Goal: Transaction & Acquisition: Book appointment/travel/reservation

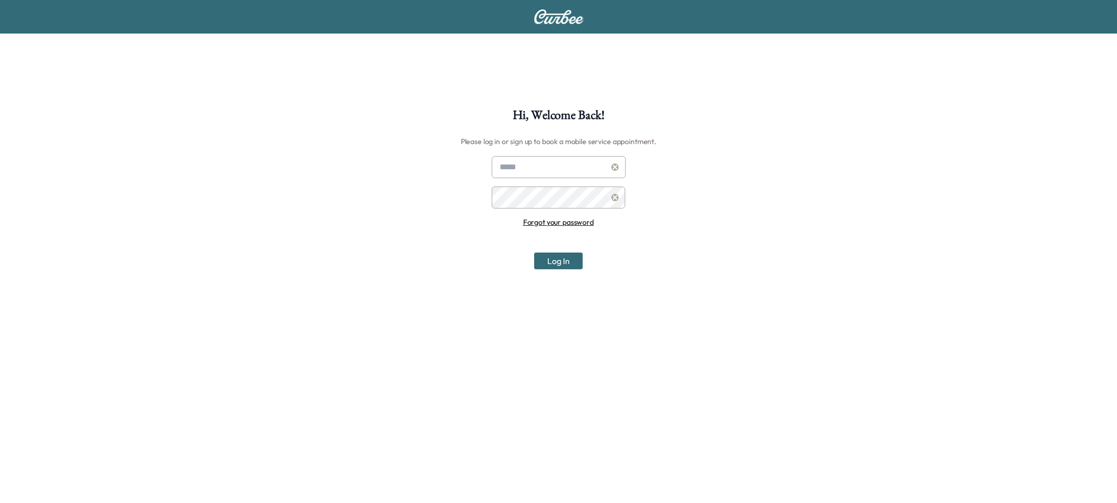
type input "**********"
click at [615, 168] on icon at bounding box center [615, 166] width 8 height 7
click at [616, 194] on icon at bounding box center [614, 197] width 7 height 7
click at [538, 169] on input "text" at bounding box center [559, 167] width 134 height 22
click at [312, 162] on div "Hi, Welcome Back! Please log in or sign up to book a mobile service appointment…" at bounding box center [558, 360] width 1117 height 503
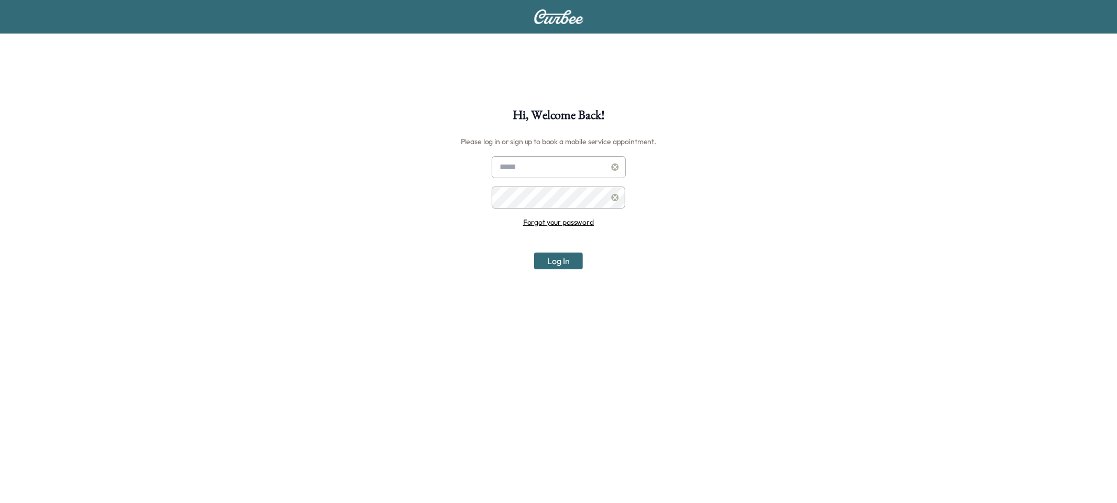
click at [563, 165] on input "text" at bounding box center [559, 167] width 134 height 22
click at [365, 137] on div "Hi, Welcome Back! Please log in or sign up to book a mobile service appointment…" at bounding box center [558, 360] width 1117 height 503
click at [541, 163] on input "text" at bounding box center [559, 167] width 134 height 22
click at [367, 152] on div "Hi, Welcome Back! Please log in or sign up to book a mobile service appointment…" at bounding box center [558, 360] width 1117 height 503
click at [547, 171] on input "text" at bounding box center [559, 167] width 134 height 22
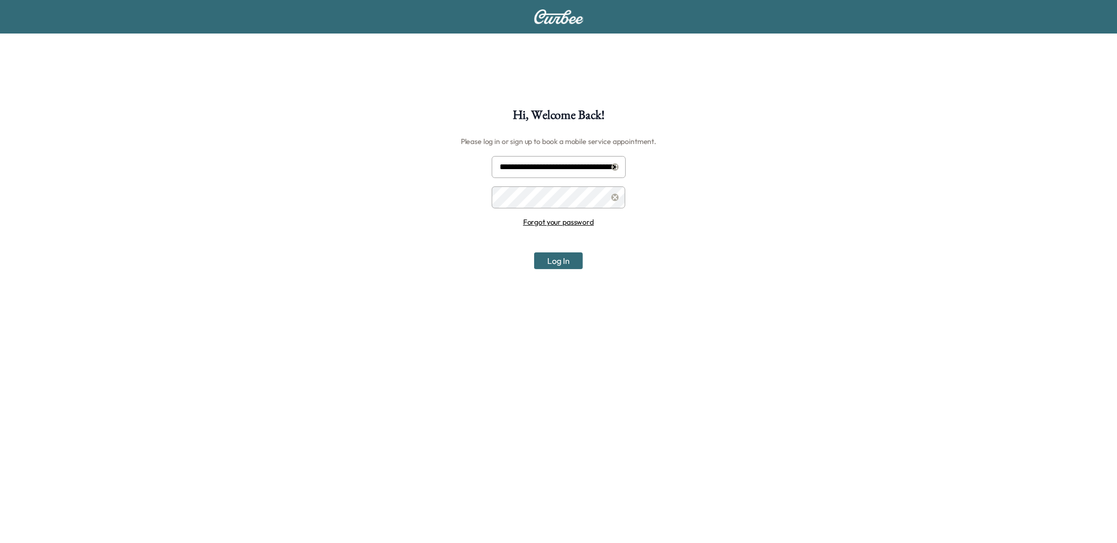
click at [517, 167] on input "**********" at bounding box center [559, 167] width 134 height 22
type input "**********"
click at [571, 255] on button "Log In" at bounding box center [558, 260] width 49 height 17
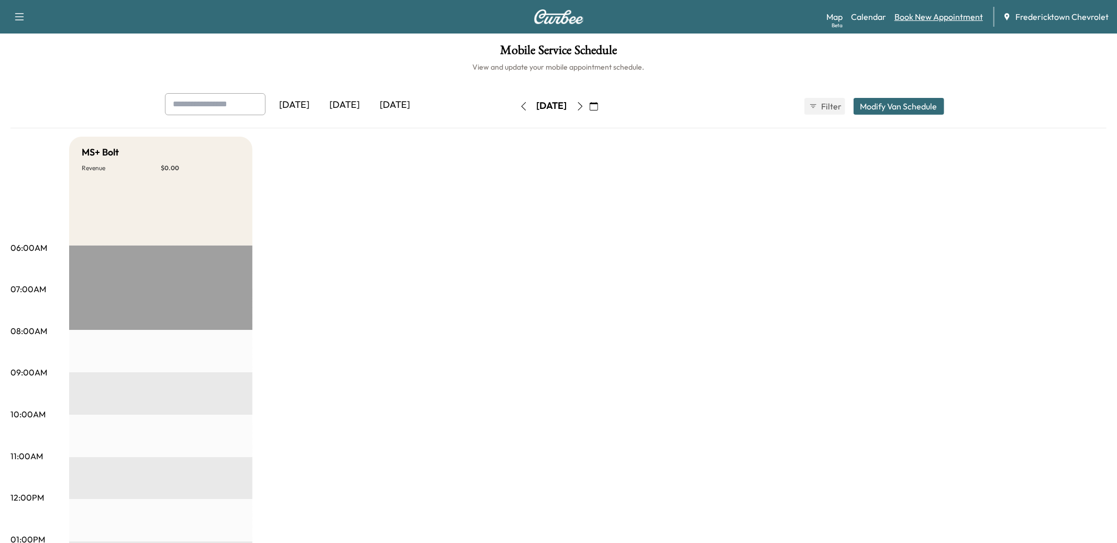
click at [949, 10] on link "Book New Appointment" at bounding box center [938, 16] width 88 height 13
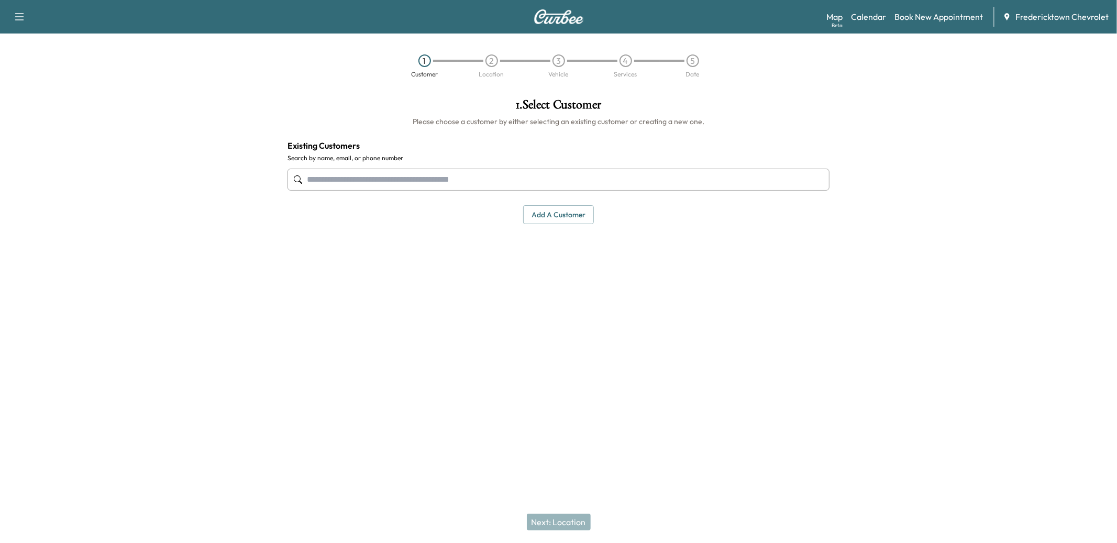
click at [403, 182] on input "text" at bounding box center [558, 180] width 542 height 22
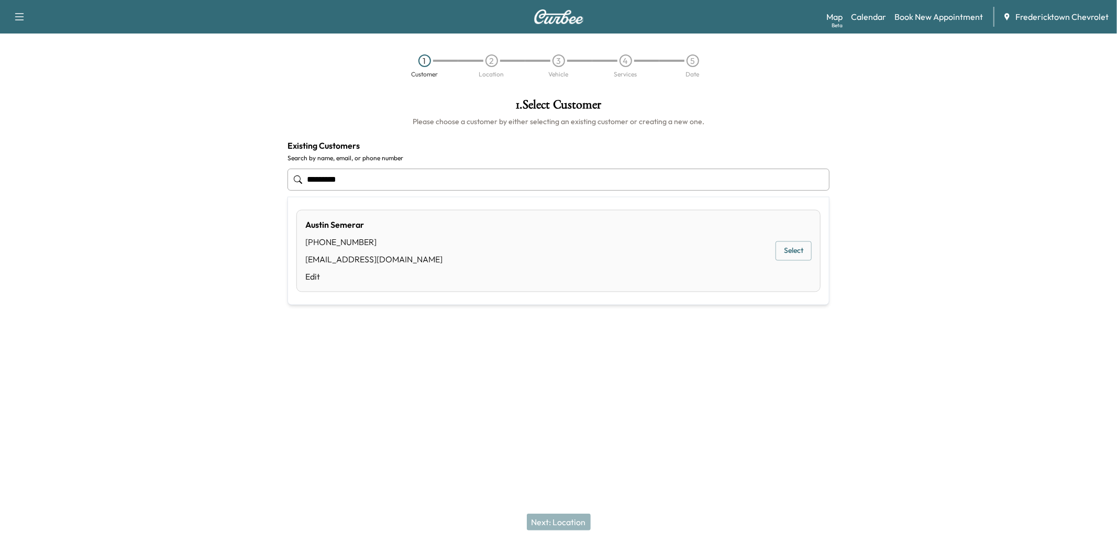
click at [810, 253] on button "Select" at bounding box center [793, 250] width 36 height 19
type input "**********"
click at [557, 516] on button "Next: Location" at bounding box center [559, 522] width 64 height 17
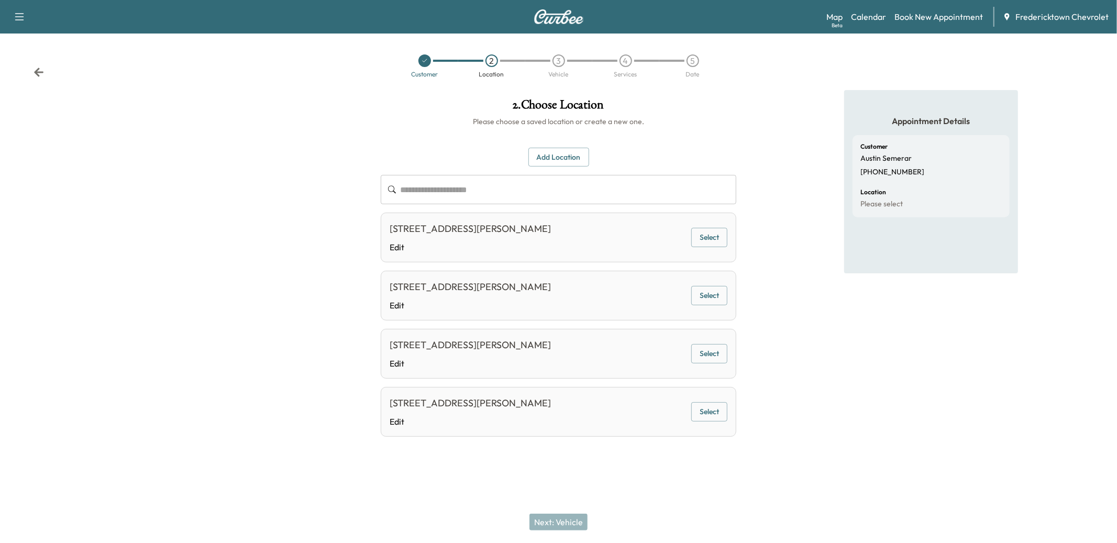
click at [715, 239] on button "Select" at bounding box center [709, 237] width 36 height 19
click at [543, 517] on button "Next: Vehicle" at bounding box center [558, 522] width 58 height 17
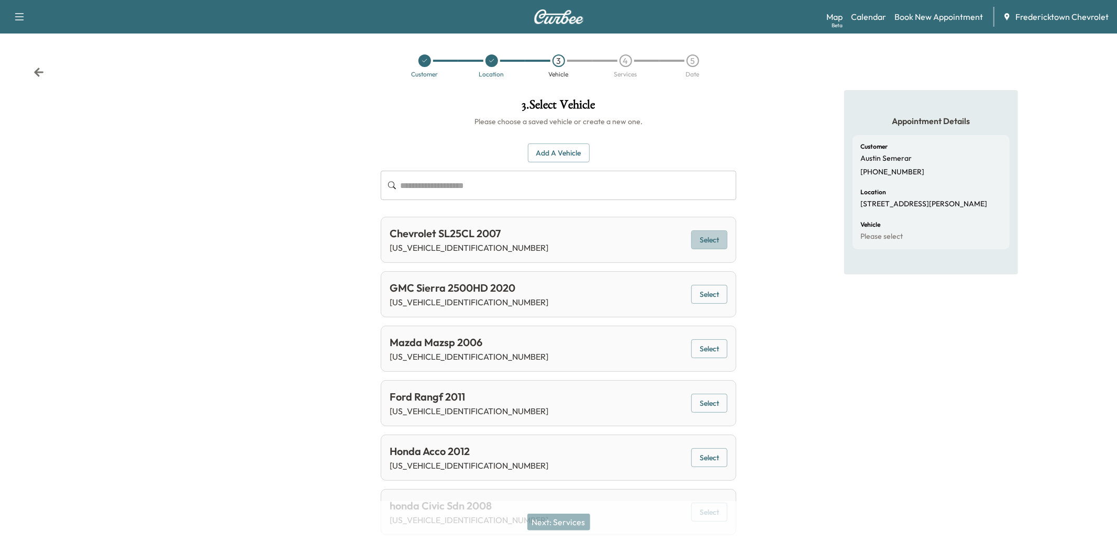
click at [715, 242] on button "Select" at bounding box center [709, 239] width 36 height 19
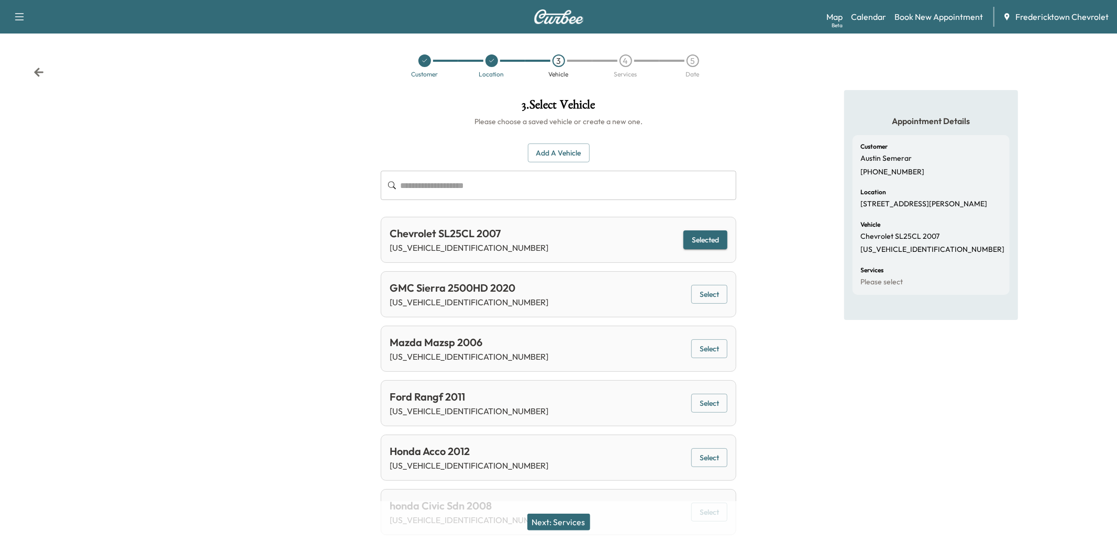
click at [565, 519] on button "Next: Services" at bounding box center [558, 522] width 63 height 17
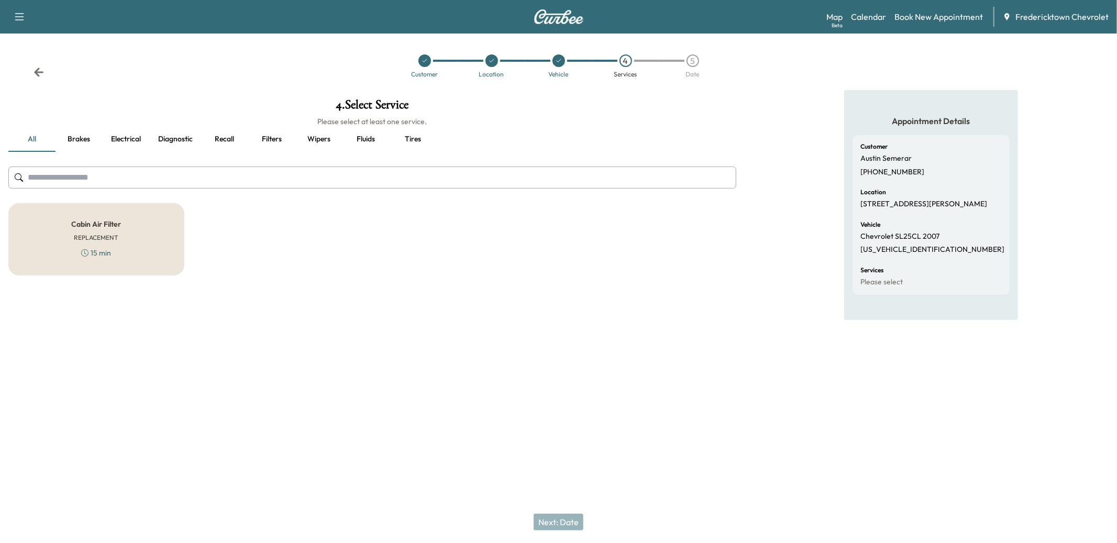
click at [153, 306] on div "4 . Select Service Please select at least one service. all Brakes Electrical Di…" at bounding box center [372, 226] width 744 height 272
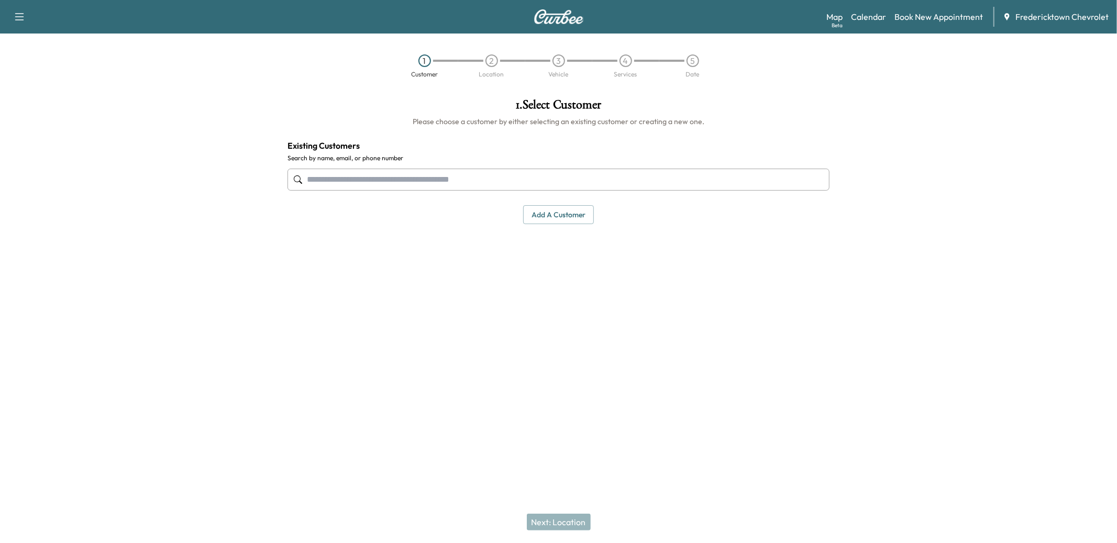
click at [533, 177] on input "text" at bounding box center [558, 180] width 542 height 22
type input "*"
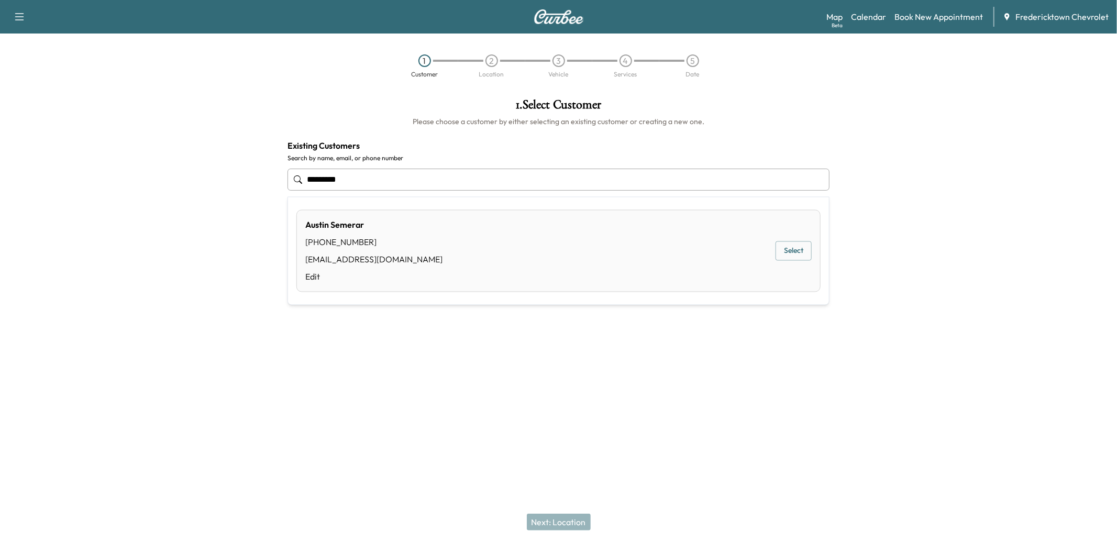
click at [782, 246] on button "Select" at bounding box center [793, 250] width 36 height 19
type input "**********"
click at [551, 525] on button "Next: Location" at bounding box center [559, 522] width 64 height 17
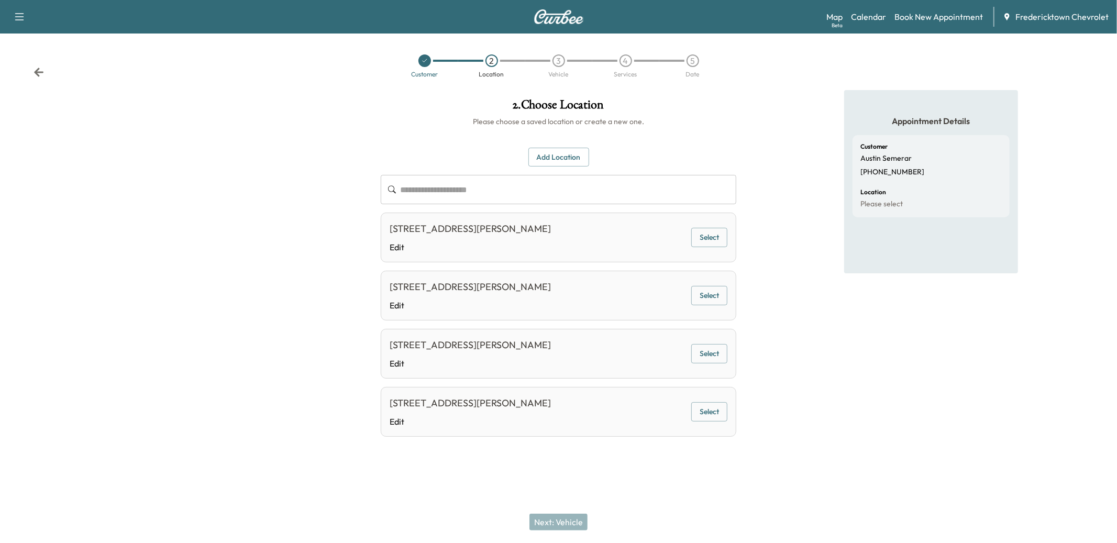
click at [691, 240] on button "Select" at bounding box center [709, 237] width 36 height 19
click at [575, 520] on button "Next: Vehicle" at bounding box center [558, 522] width 58 height 17
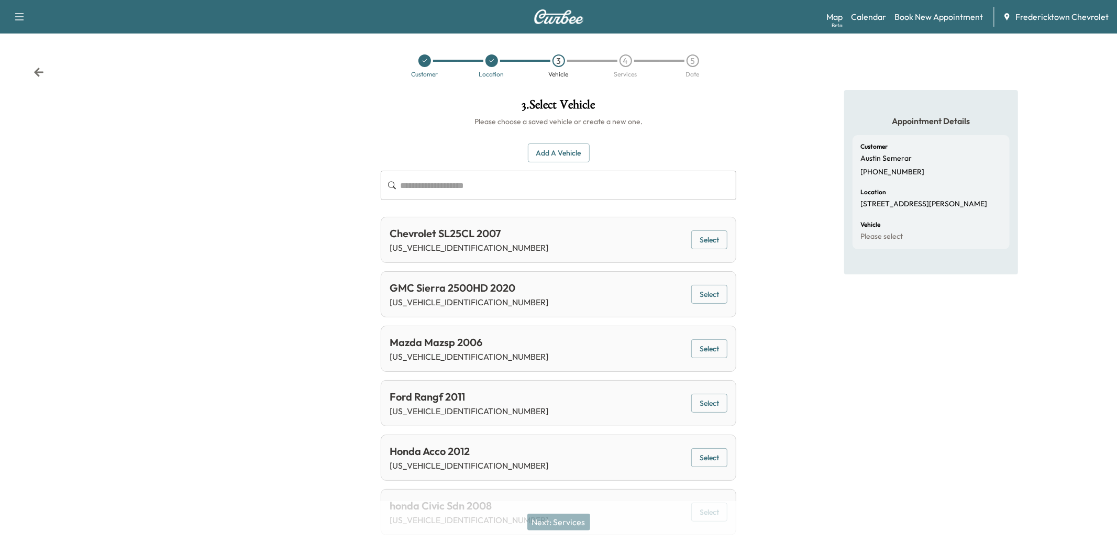
click at [698, 250] on div "Chevrolet SL25CL 2007 1GCHK23D77F161914 Select" at bounding box center [558, 240] width 355 height 46
click at [698, 248] on button "Select" at bounding box center [709, 239] width 36 height 19
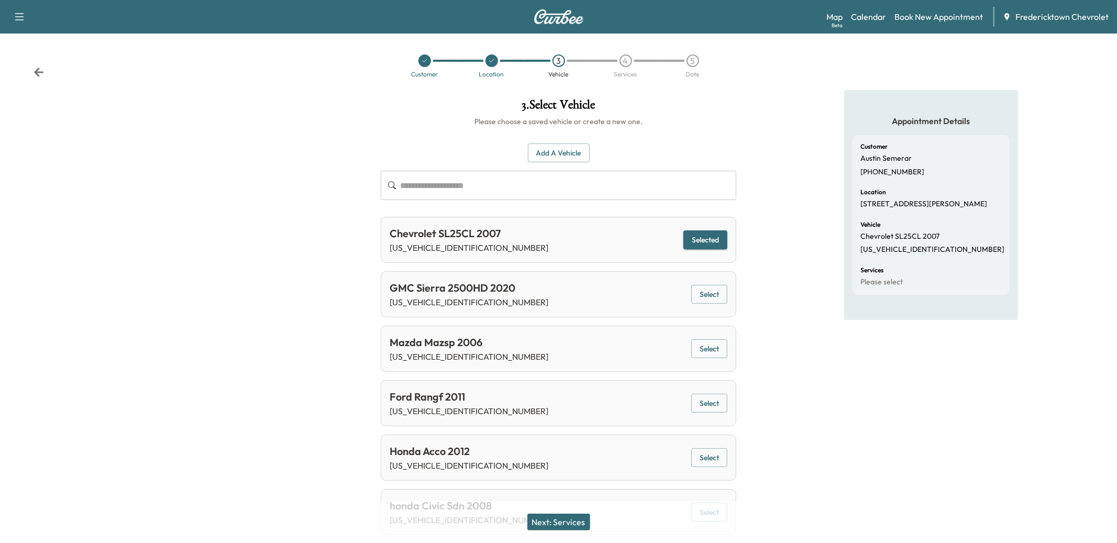
click at [553, 519] on button "Next: Services" at bounding box center [558, 522] width 63 height 17
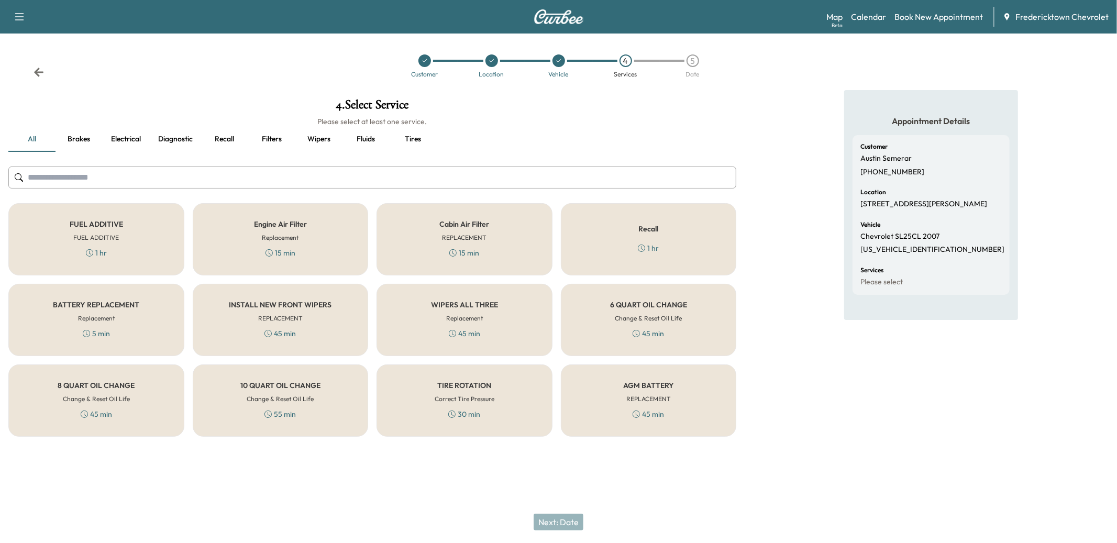
drag, startPoint x: 696, startPoint y: 410, endPoint x: 681, endPoint y: 412, distance: 15.3
click at [696, 410] on div "AGM BATTERY REPLACEMENT 45 min" at bounding box center [649, 400] width 176 height 72
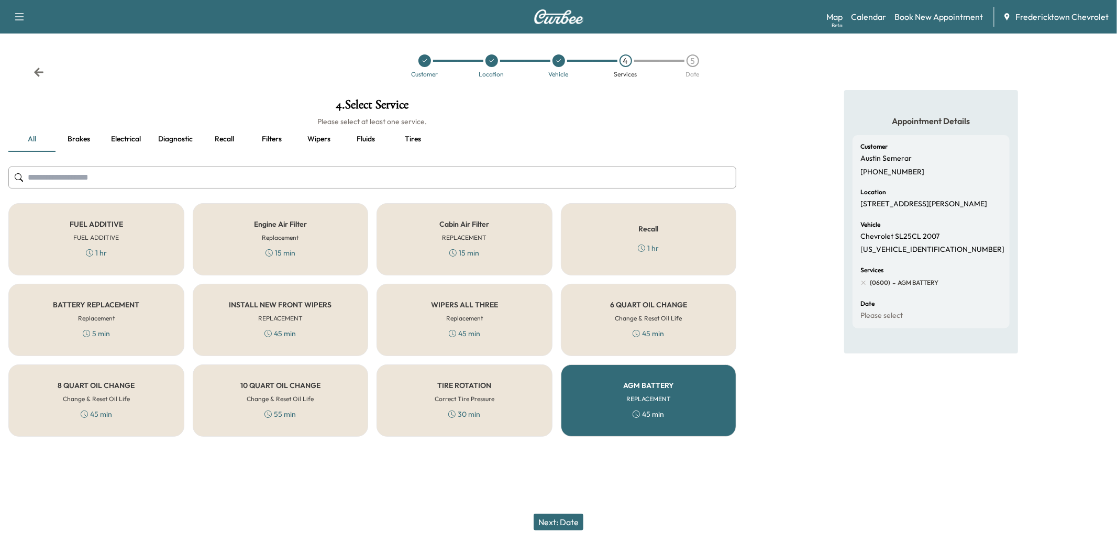
click at [565, 528] on button "Next: Date" at bounding box center [558, 522] width 50 height 17
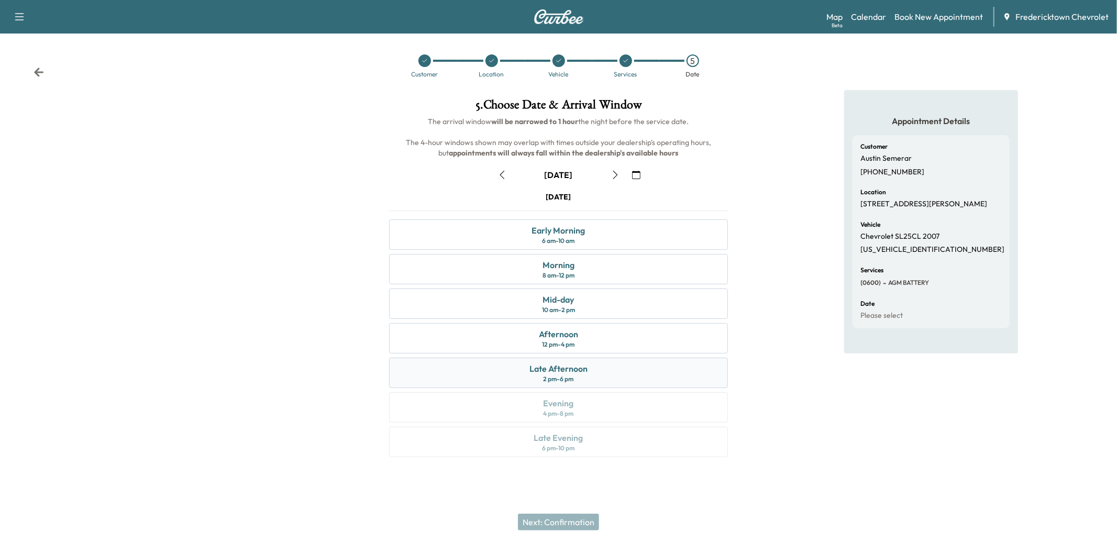
click at [531, 361] on div "Late Afternoon 2 pm - 6 pm" at bounding box center [558, 373] width 339 height 30
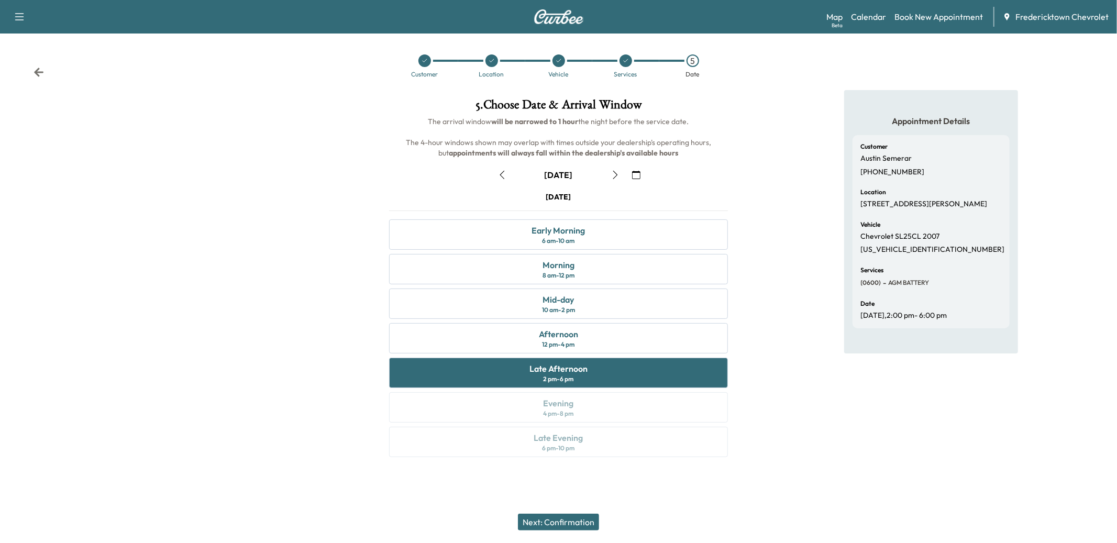
click at [556, 526] on button "Next: Confirmation" at bounding box center [558, 522] width 81 height 17
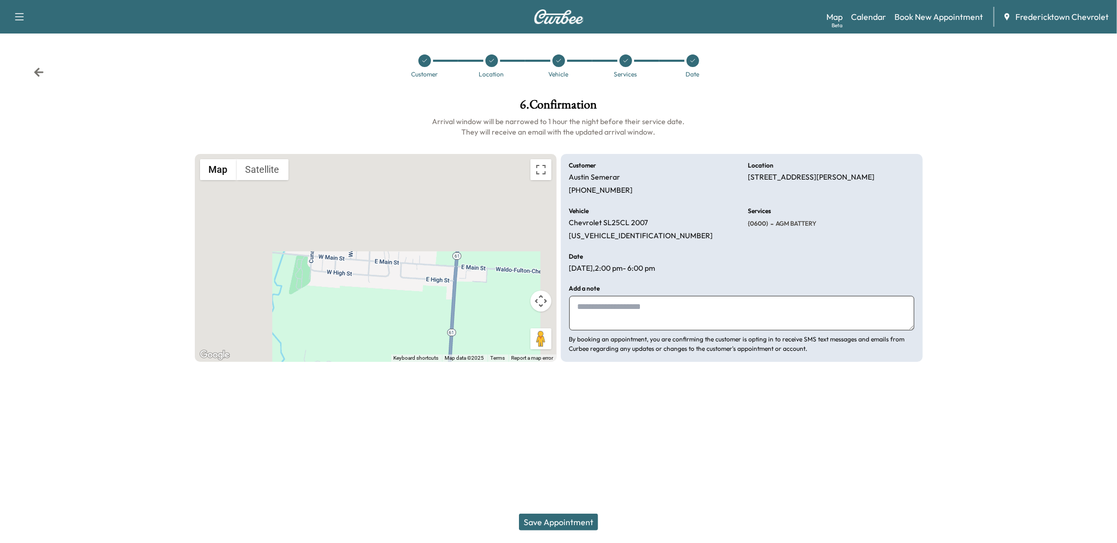
click at [552, 525] on button "Save Appointment" at bounding box center [558, 522] width 79 height 17
click at [562, 62] on div at bounding box center [558, 60] width 13 height 13
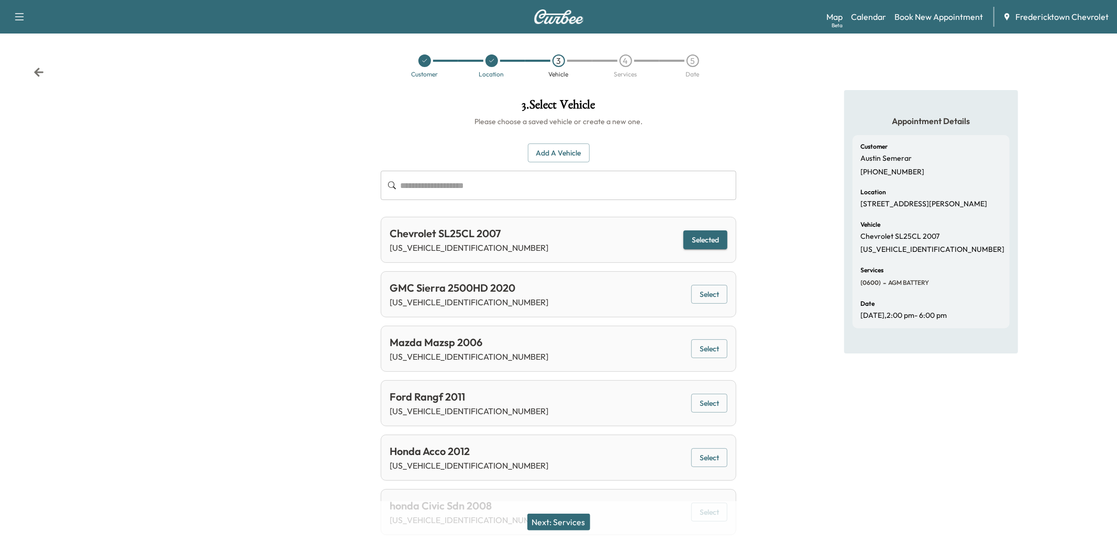
click at [544, 523] on button "Next: Services" at bounding box center [558, 522] width 63 height 17
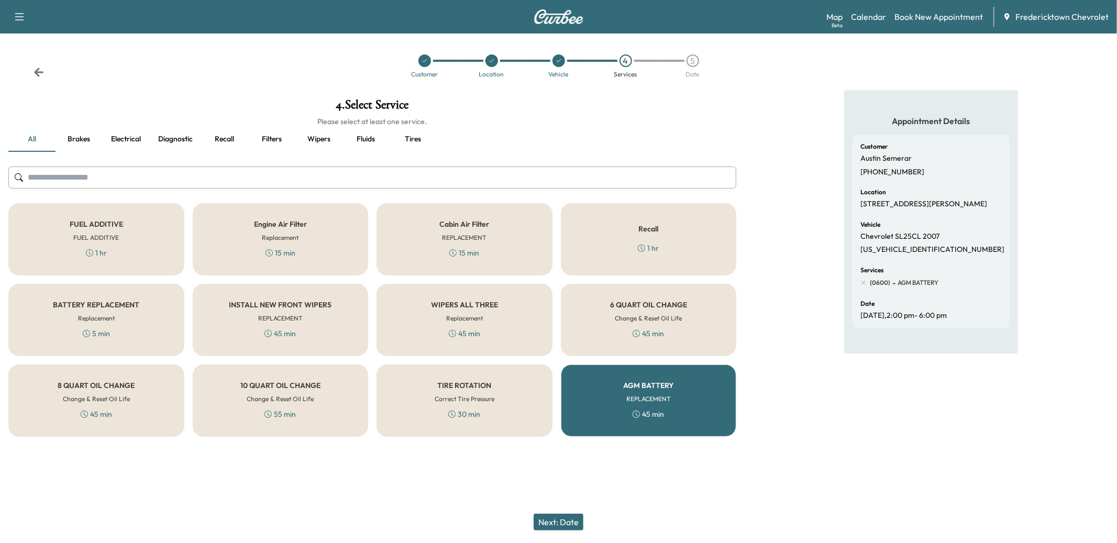
click at [559, 525] on button "Next: Date" at bounding box center [558, 522] width 50 height 17
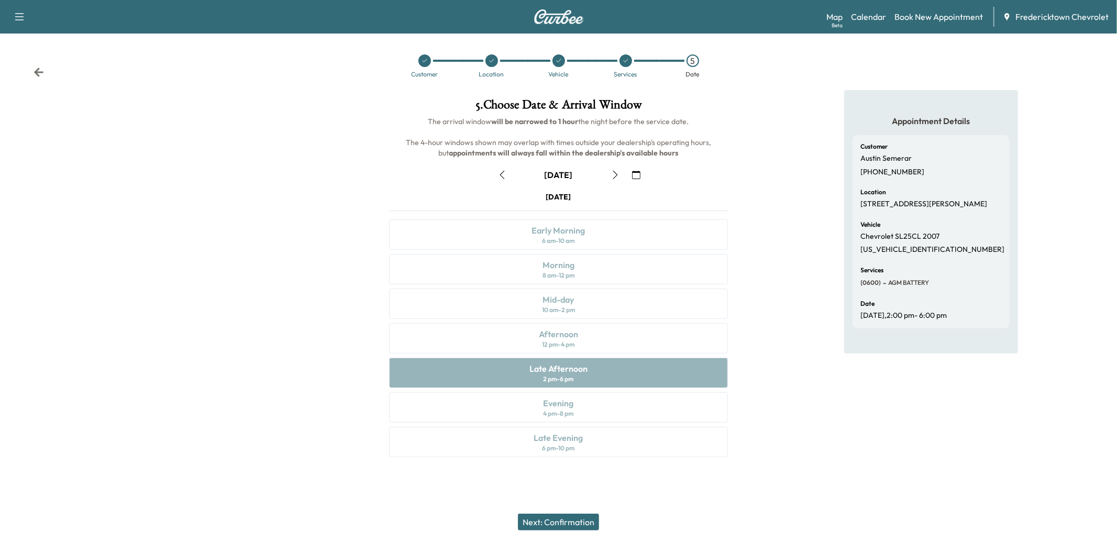
click at [628, 66] on div at bounding box center [625, 60] width 13 height 13
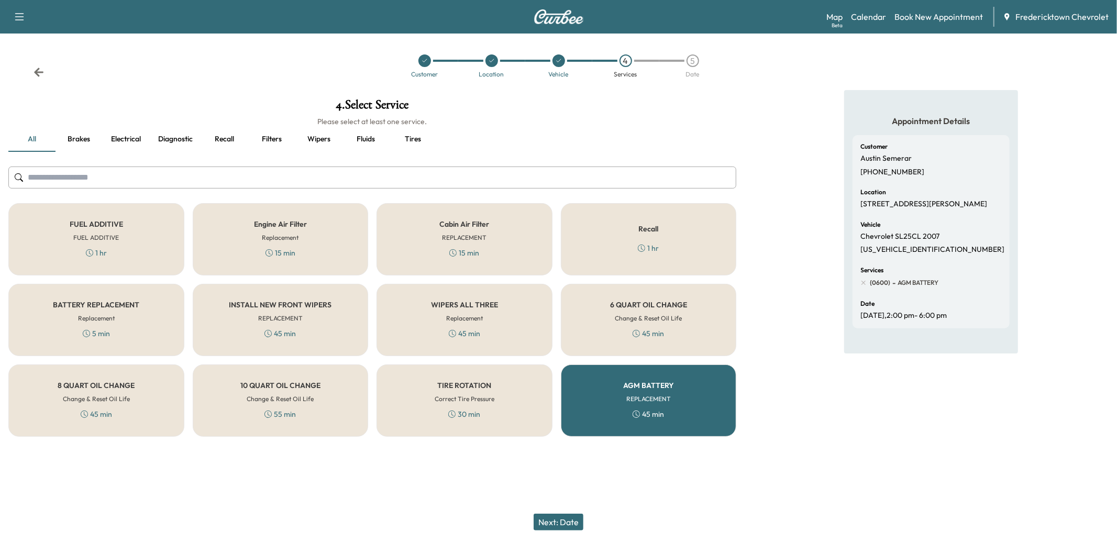
click at [284, 235] on h6 "Replacement" at bounding box center [280, 237] width 37 height 9
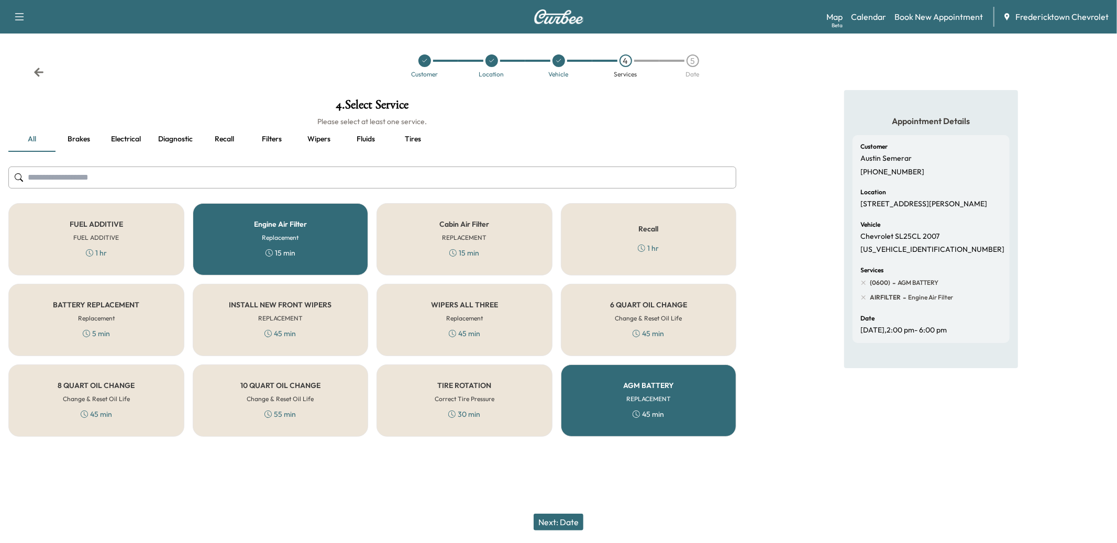
click at [554, 526] on button "Next: Date" at bounding box center [558, 522] width 50 height 17
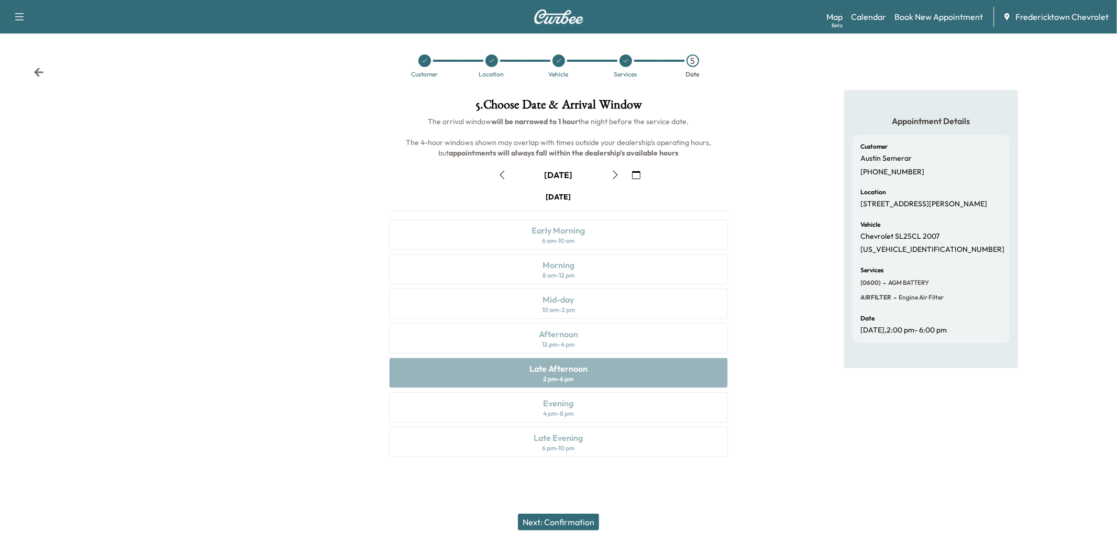
click at [505, 182] on button "button" at bounding box center [502, 174] width 18 height 17
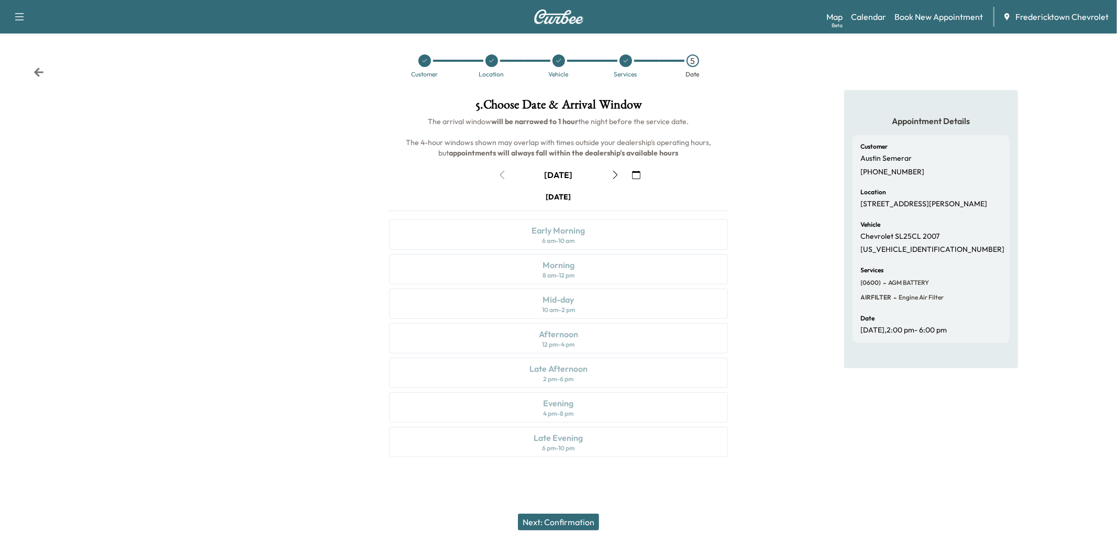
click at [609, 175] on button "button" at bounding box center [615, 174] width 18 height 17
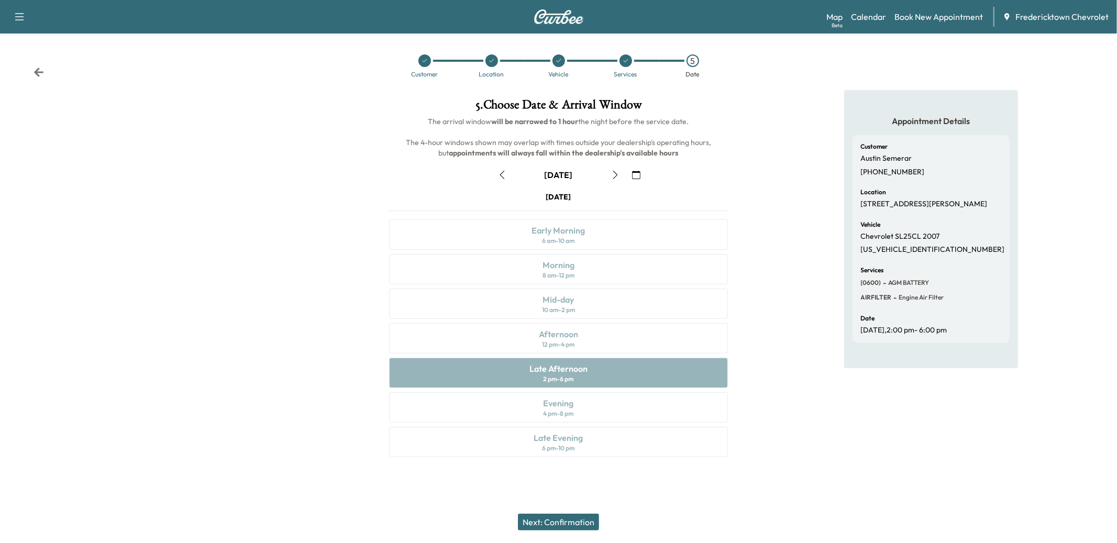
click at [618, 174] on icon "button" at bounding box center [615, 175] width 8 height 8
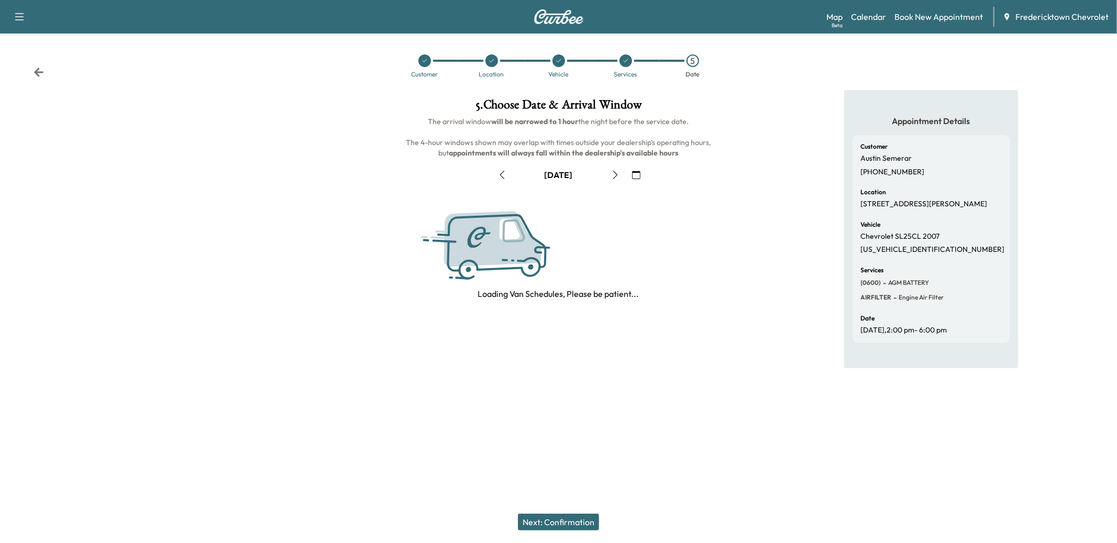
click at [618, 174] on icon "button" at bounding box center [615, 175] width 8 height 8
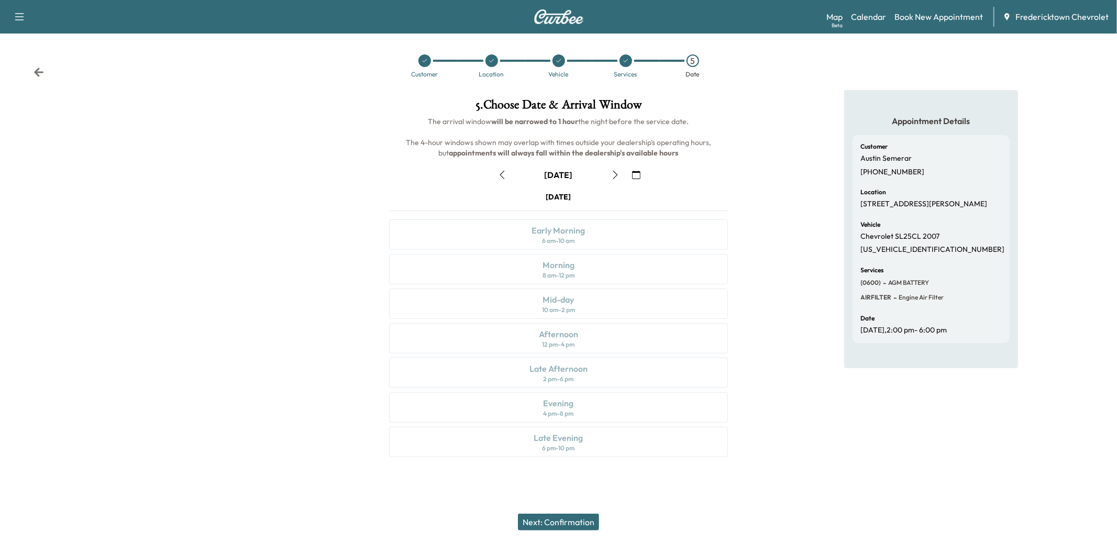
click at [619, 174] on icon "button" at bounding box center [615, 175] width 8 height 8
click at [616, 179] on button "button" at bounding box center [615, 174] width 18 height 17
click at [630, 62] on div at bounding box center [625, 60] width 13 height 13
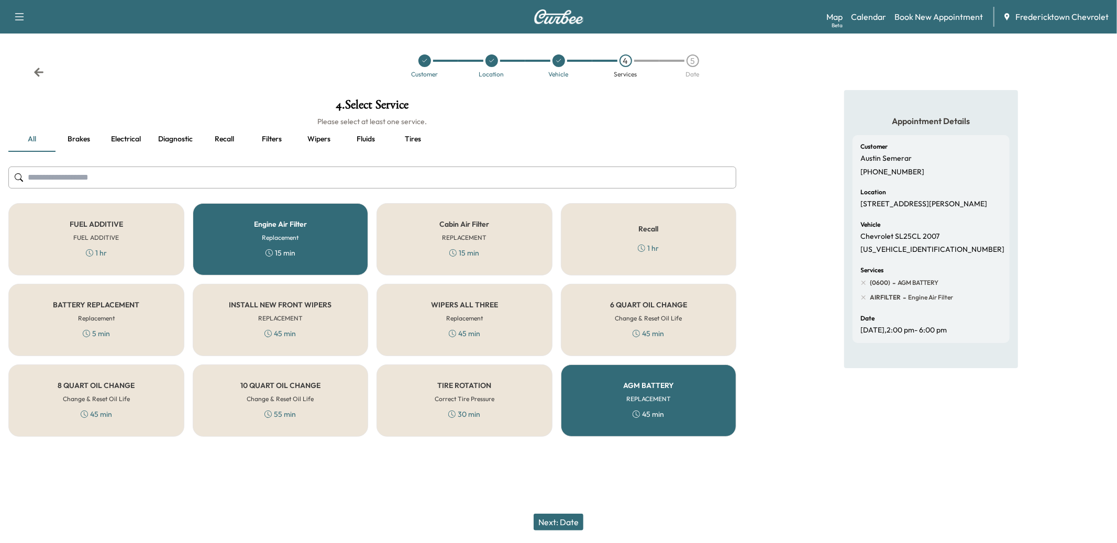
drag, startPoint x: 631, startPoint y: 383, endPoint x: 631, endPoint y: 377, distance: 5.8
click at [631, 383] on h5 "AGM BATTERY" at bounding box center [648, 385] width 51 height 7
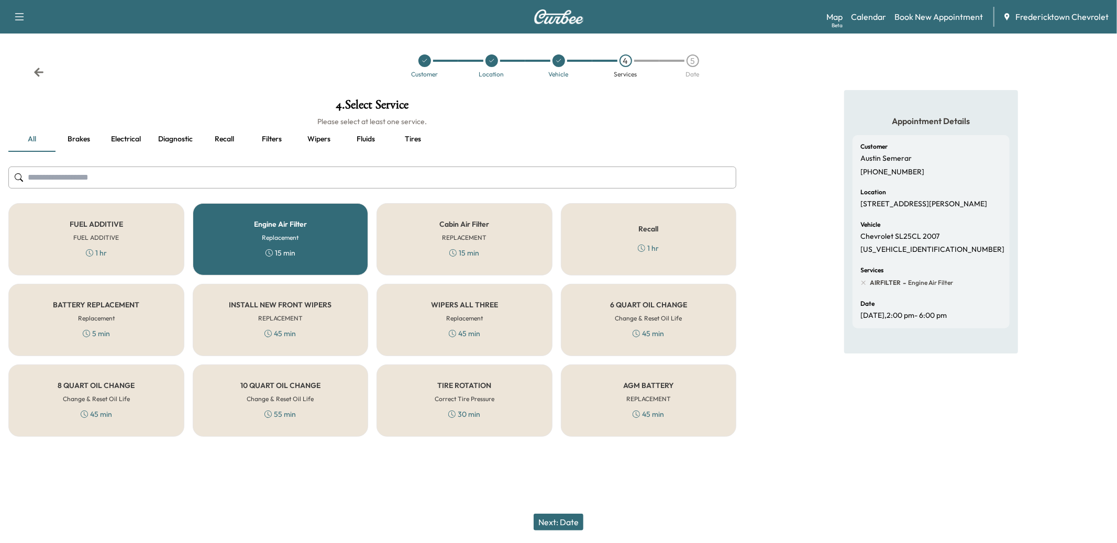
click at [539, 525] on button "Next: Date" at bounding box center [558, 522] width 50 height 17
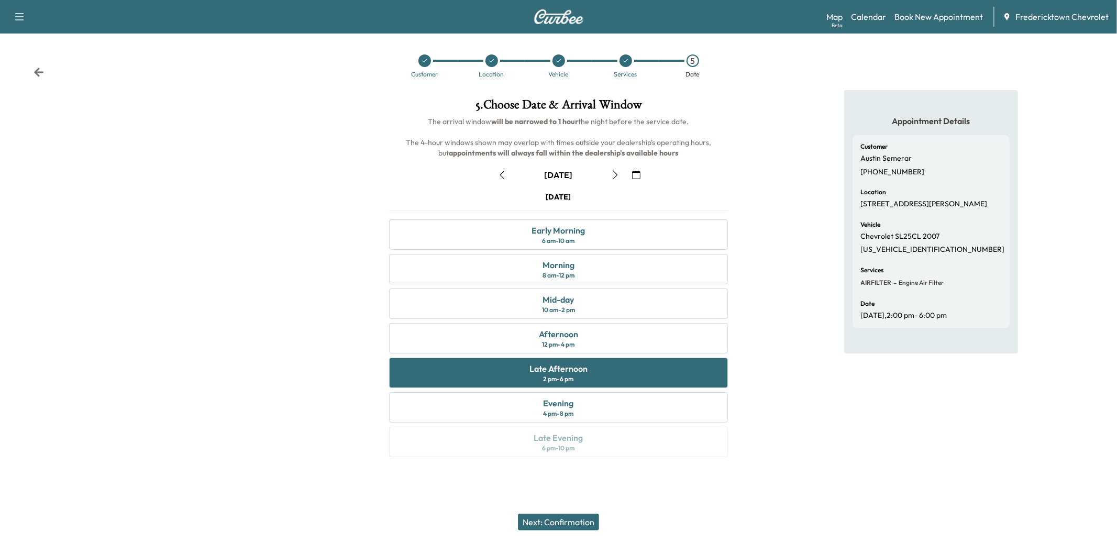
click at [550, 526] on button "Next: Confirmation" at bounding box center [558, 522] width 81 height 17
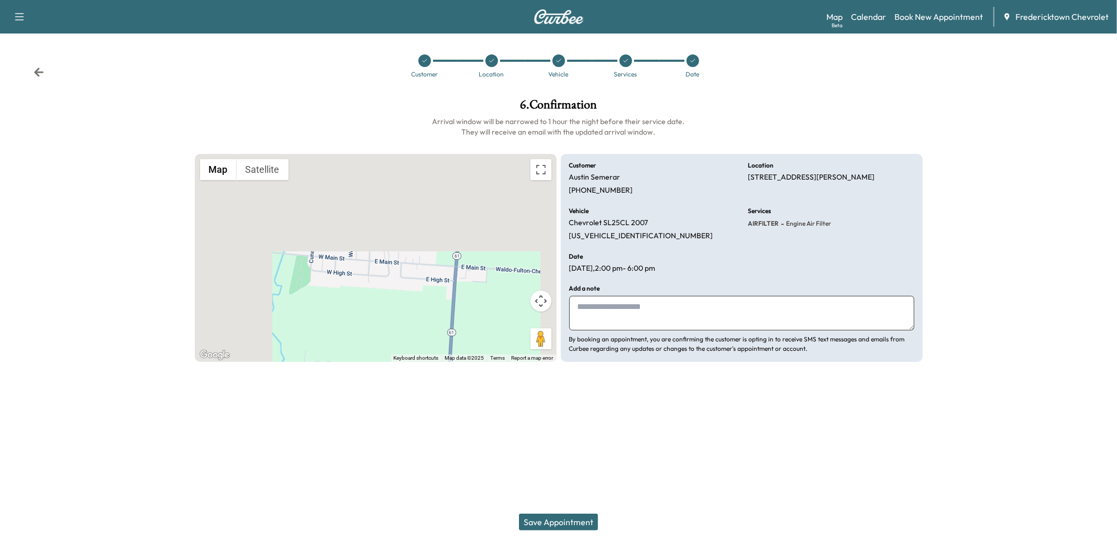
click at [569, 521] on button "Save Appointment" at bounding box center [558, 522] width 79 height 17
